Goal: Task Accomplishment & Management: Use online tool/utility

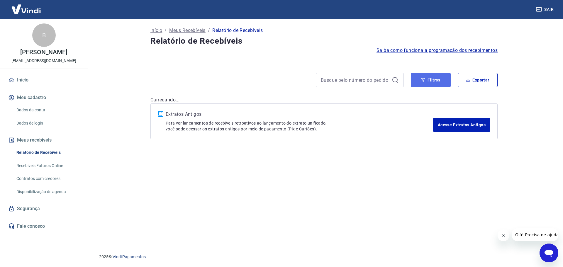
click at [431, 85] on button "Filtros" at bounding box center [431, 80] width 40 height 14
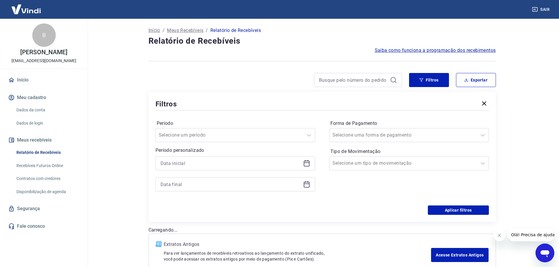
click at [307, 166] on icon at bounding box center [306, 163] width 7 height 7
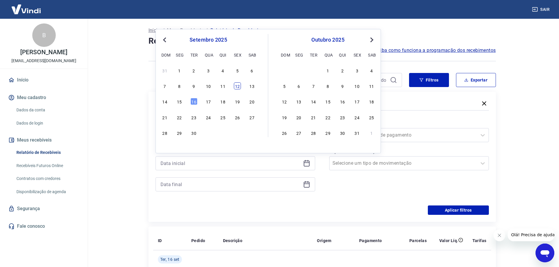
click at [238, 85] on div "12" at bounding box center [237, 85] width 7 height 7
type input "[DATE]"
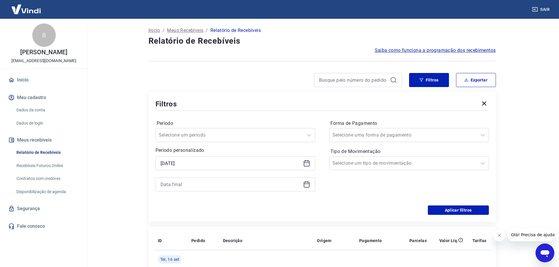
click at [306, 184] on icon at bounding box center [306, 184] width 6 height 1
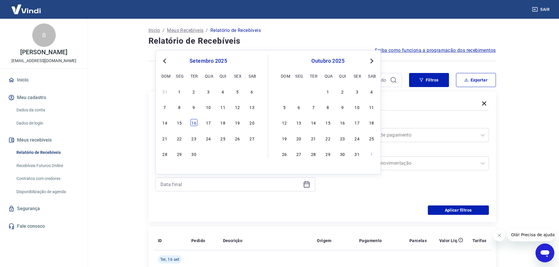
click at [193, 123] on div "16" at bounding box center [193, 122] width 7 height 7
type input "[DATE]"
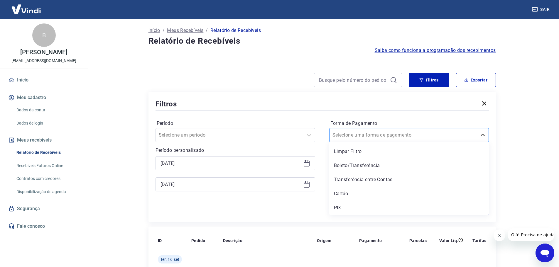
click at [393, 138] on div at bounding box center [402, 135] width 141 height 8
click at [341, 206] on div "PIX" at bounding box center [408, 208] width 159 height 12
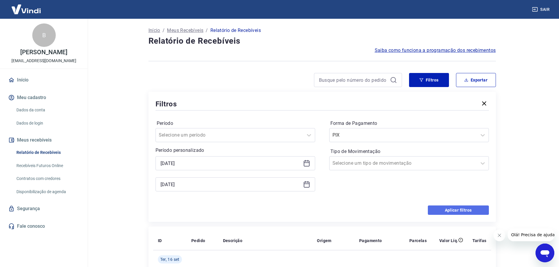
click at [447, 209] on button "Aplicar filtros" at bounding box center [457, 210] width 61 height 9
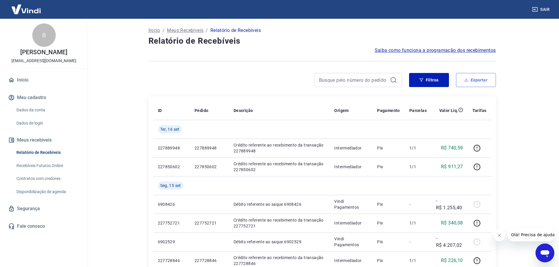
click at [481, 81] on button "Exportar" at bounding box center [476, 80] width 40 height 14
type input "[DATE]"
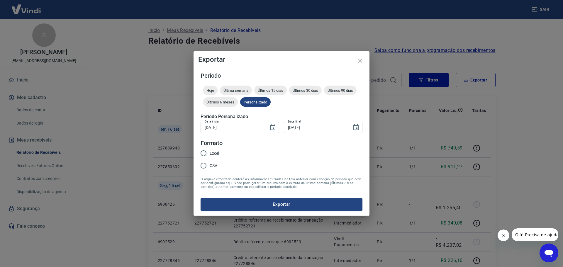
drag, startPoint x: 216, startPoint y: 152, endPoint x: 218, endPoint y: 162, distance: 9.5
click at [216, 152] on span "Excel" at bounding box center [214, 153] width 9 height 6
click at [210, 152] on input "Excel" at bounding box center [203, 153] width 12 height 12
radio input "true"
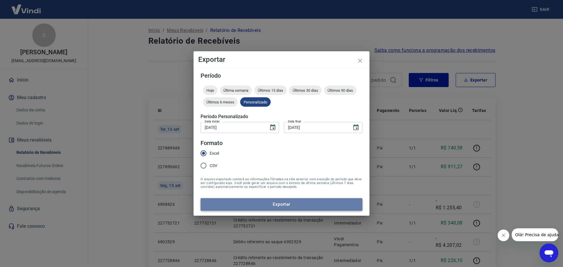
click at [238, 205] on button "Exportar" at bounding box center [282, 204] width 162 height 12
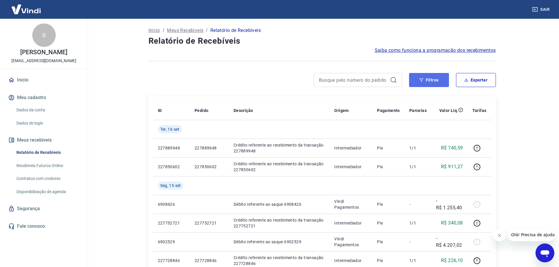
click at [433, 84] on button "Filtros" at bounding box center [429, 80] width 40 height 14
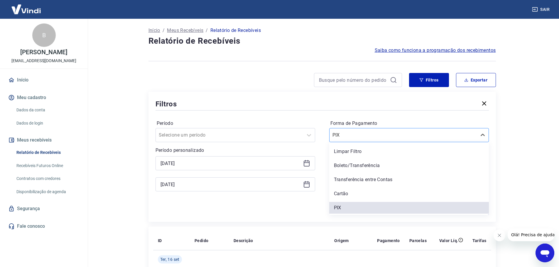
click at [373, 134] on input "Forma de Pagamento" at bounding box center [361, 135] width 59 height 7
click at [356, 169] on div "Boleto/Transferência" at bounding box center [408, 166] width 159 height 12
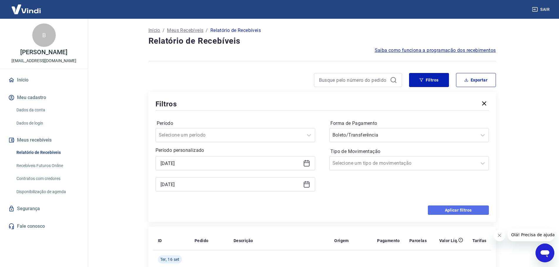
click at [448, 209] on button "Aplicar filtros" at bounding box center [457, 210] width 61 height 9
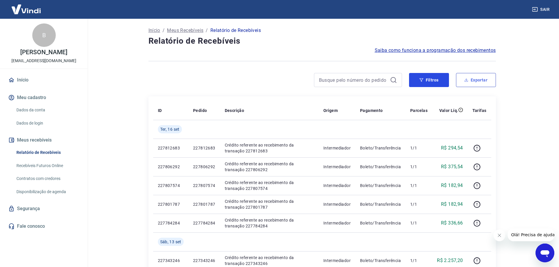
drag, startPoint x: 440, startPoint y: 80, endPoint x: 469, endPoint y: 82, distance: 29.1
click at [469, 82] on div "Filtros Exportar" at bounding box center [452, 80] width 87 height 14
click at [469, 82] on button "Exportar" at bounding box center [476, 80] width 40 height 14
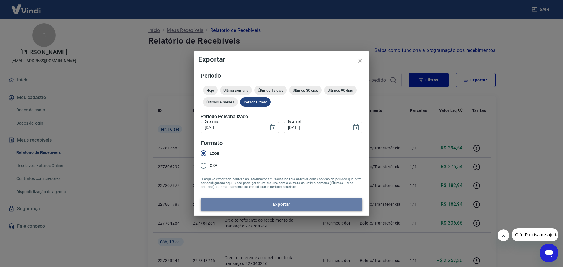
click at [263, 202] on button "Exportar" at bounding box center [282, 204] width 162 height 12
